Goal: Complete application form

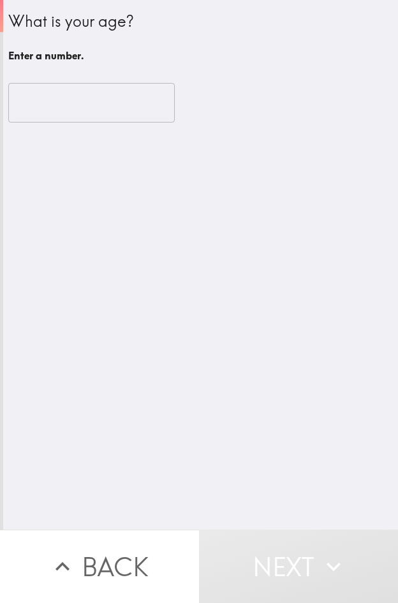
click at [64, 106] on input "number" at bounding box center [91, 103] width 167 height 40
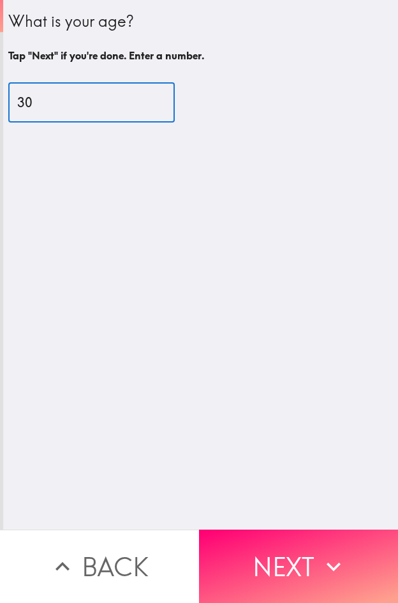
type input "30"
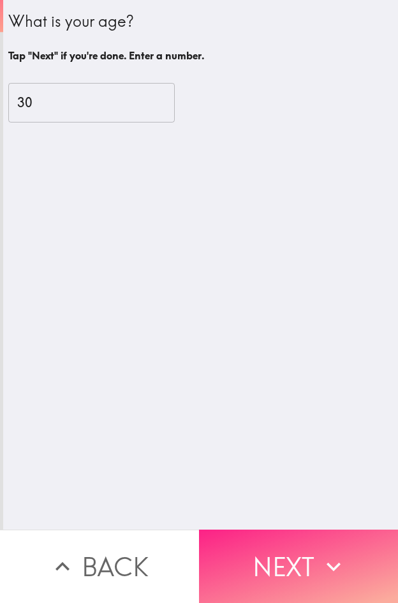
click at [318, 553] on icon "button" at bounding box center [334, 567] width 28 height 28
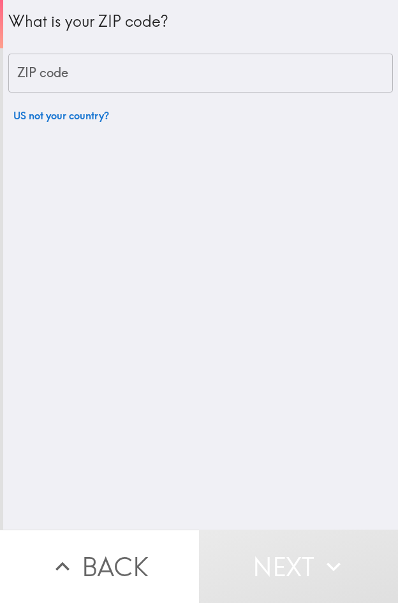
click at [130, 80] on input "ZIP code" at bounding box center [200, 74] width 385 height 40
paste input "33607"
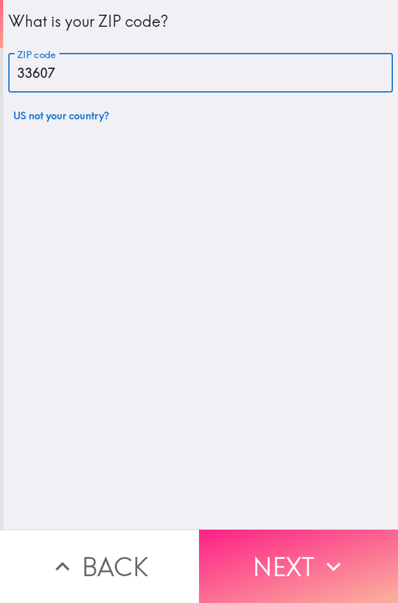
type input "33607"
click at [290, 563] on button "Next" at bounding box center [298, 566] width 199 height 73
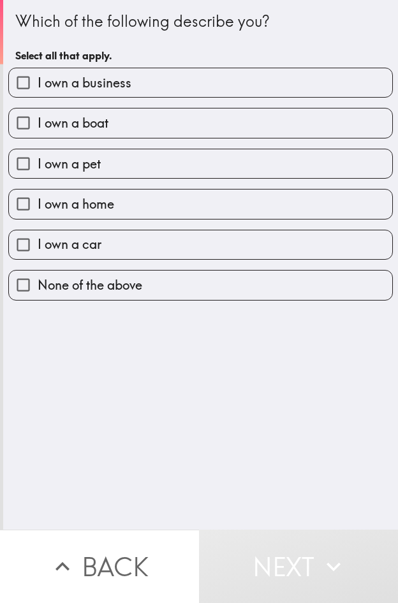
click at [179, 79] on label "I own a business" at bounding box center [201, 82] width 384 height 29
click at [38, 79] on input "I own a business" at bounding box center [23, 82] width 29 height 29
checkbox input "true"
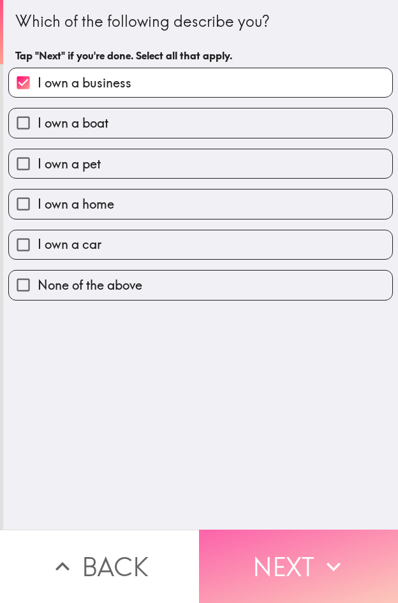
click at [292, 557] on button "Next" at bounding box center [298, 566] width 199 height 73
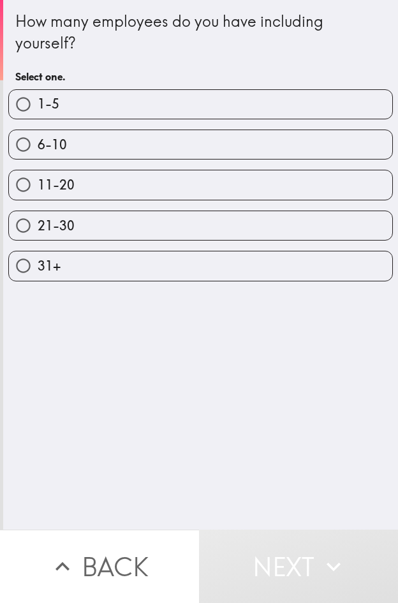
click at [233, 267] on label "31+" at bounding box center [201, 265] width 384 height 29
click at [38, 267] on input "31+" at bounding box center [23, 265] width 29 height 29
radio input "true"
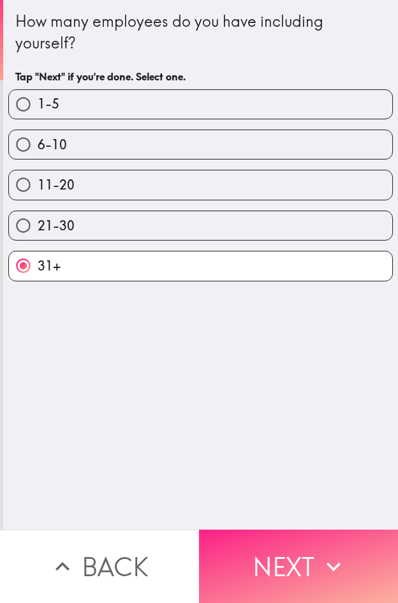
click at [314, 551] on button "Next" at bounding box center [298, 566] width 199 height 73
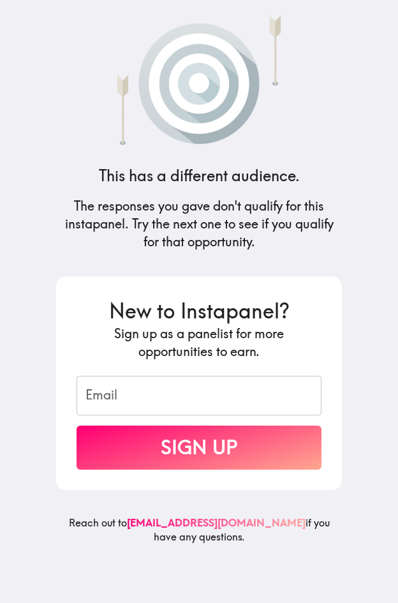
click at [318, 38] on main "This has a different audience. The responses you gave don't qualify for this in…" at bounding box center [199, 301] width 398 height 603
